Goal: Task Accomplishment & Management: Manage account settings

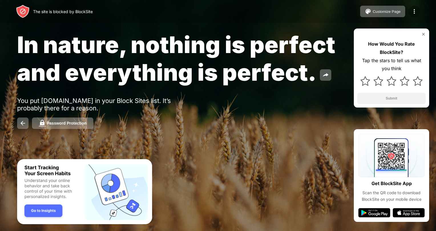
click at [414, 10] on img at bounding box center [414, 11] width 7 height 7
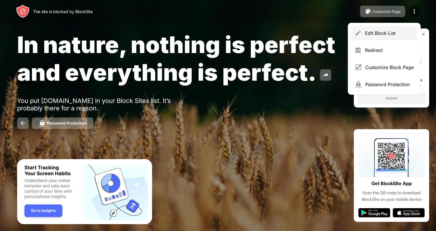
click at [377, 34] on div "Edit Block List" at bounding box center [389, 33] width 49 height 6
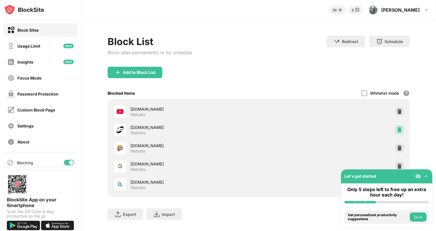
click at [396, 128] on img at bounding box center [399, 130] width 6 height 6
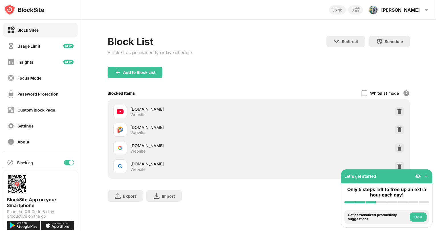
click at [426, 148] on div "Block List Block sites permanently or by schedule Redirect Choose a site to be …" at bounding box center [258, 122] width 354 height 204
click at [133, 72] on div "Add to Block List" at bounding box center [139, 72] width 32 height 5
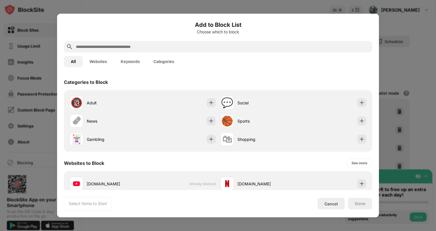
click at [203, 47] on input "text" at bounding box center [222, 46] width 294 height 7
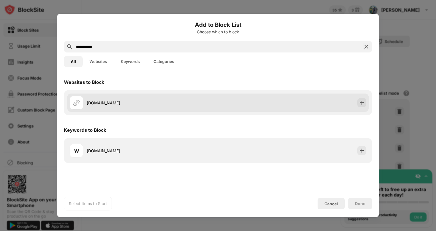
type input "**********"
click at [111, 101] on div "[DOMAIN_NAME]" at bounding box center [152, 103] width 131 height 6
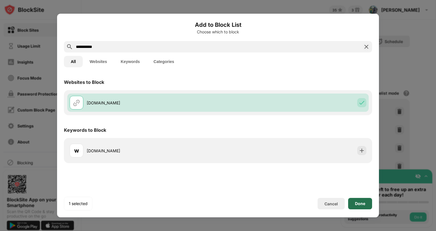
click at [358, 206] on div "Done" at bounding box center [360, 203] width 10 height 5
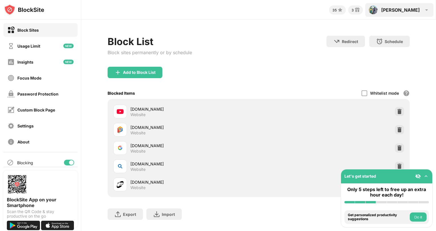
click at [427, 11] on img at bounding box center [426, 10] width 7 height 7
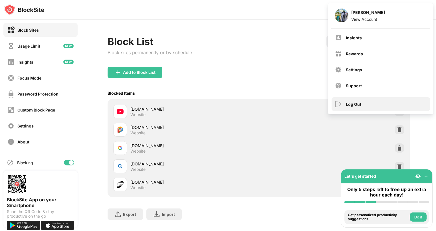
click at [357, 104] on div "Log Out" at bounding box center [353, 104] width 15 height 5
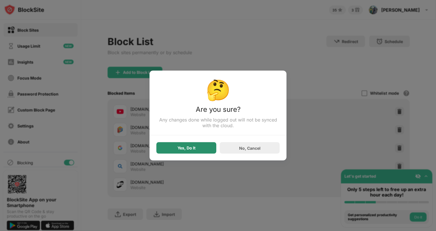
click at [197, 147] on div "Yes, Do It" at bounding box center [186, 147] width 60 height 11
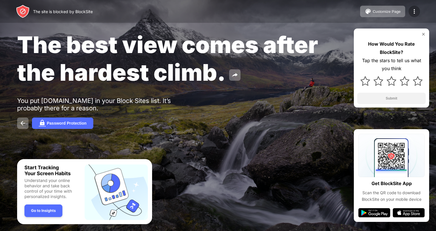
click at [414, 11] on img at bounding box center [414, 11] width 7 height 7
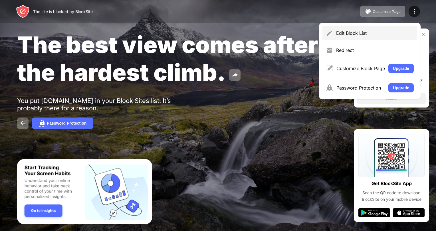
click at [381, 30] on div "Edit Block List" at bounding box center [369, 33] width 95 height 14
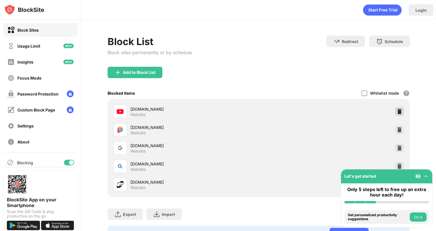
click at [395, 114] on div at bounding box center [399, 111] width 9 height 9
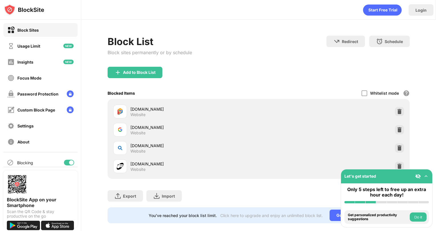
click at [424, 157] on div "Block List Block sites permanently or by schedule Redirect Choose a site to be …" at bounding box center [258, 130] width 354 height 220
click at [129, 72] on div "Add to Block List" at bounding box center [139, 72] width 32 height 5
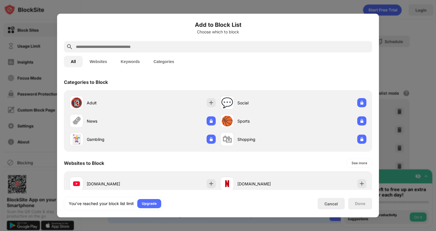
click at [166, 45] on input "text" at bounding box center [222, 46] width 294 height 7
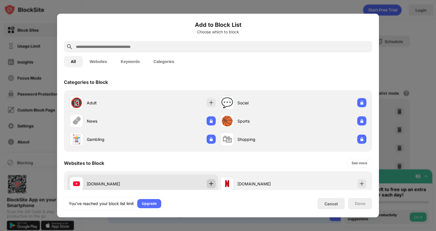
click at [209, 185] on img at bounding box center [211, 184] width 6 height 6
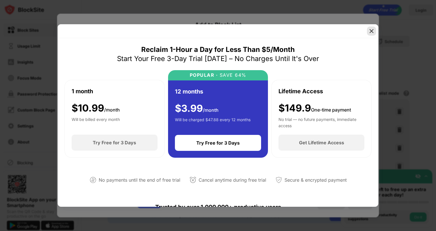
click at [369, 32] on img at bounding box center [371, 31] width 6 height 6
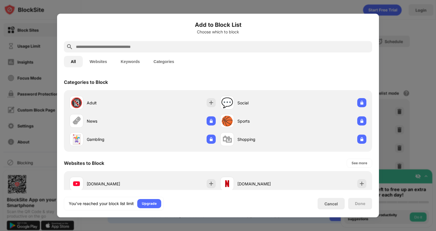
click at [418, 51] on div at bounding box center [218, 115] width 436 height 231
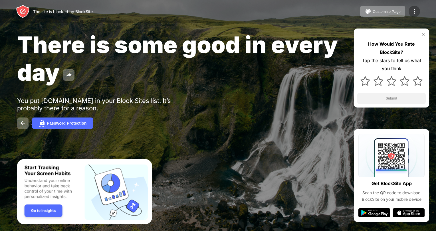
click at [415, 12] on img at bounding box center [414, 11] width 7 height 7
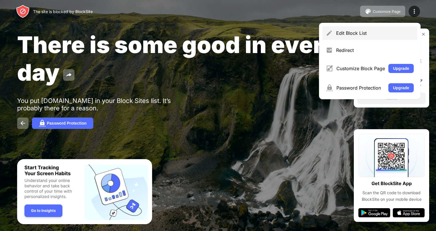
click at [376, 34] on div "Edit Block List" at bounding box center [375, 33] width 78 height 6
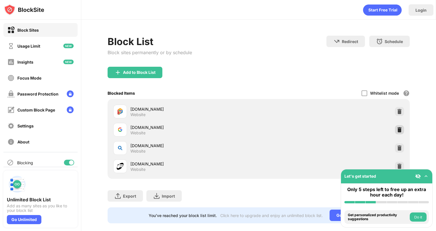
click at [396, 129] on img at bounding box center [399, 130] width 6 height 6
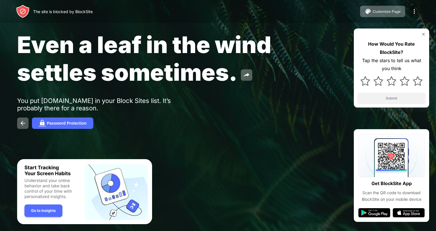
click at [415, 13] on img at bounding box center [414, 11] width 7 height 7
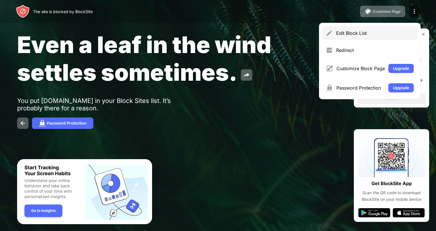
click at [366, 36] on div "Edit Block List" at bounding box center [369, 33] width 95 height 14
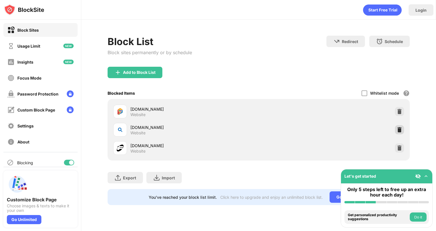
click at [399, 128] on img at bounding box center [399, 130] width 6 height 6
